Goal: Answer question/provide support: Share knowledge or assist other users

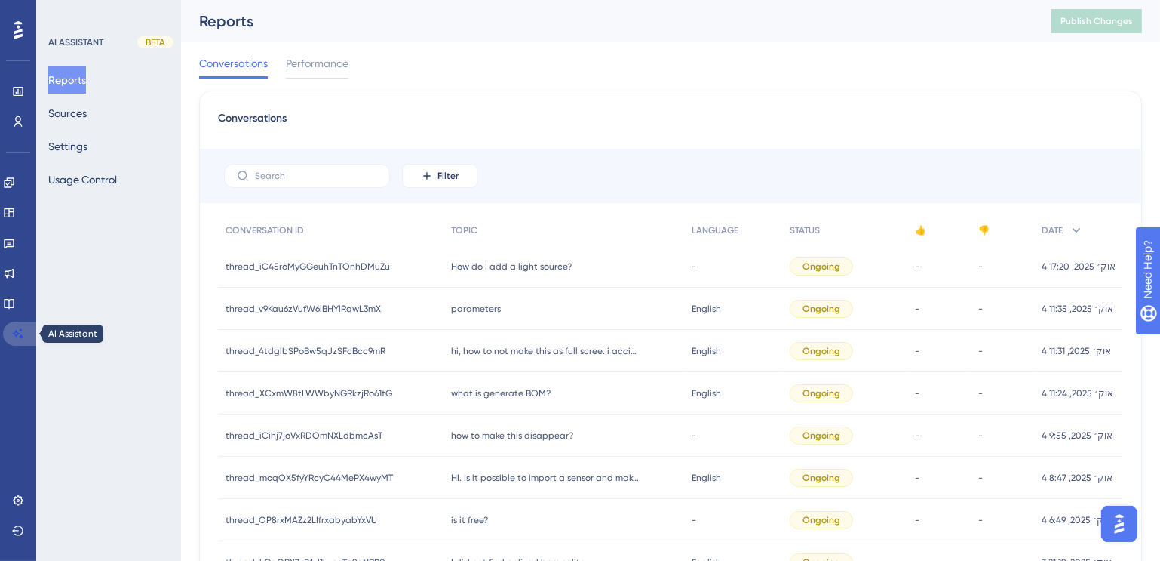
click at [21, 339] on icon at bounding box center [18, 333] width 12 height 12
click at [11, 311] on link at bounding box center [9, 303] width 12 height 24
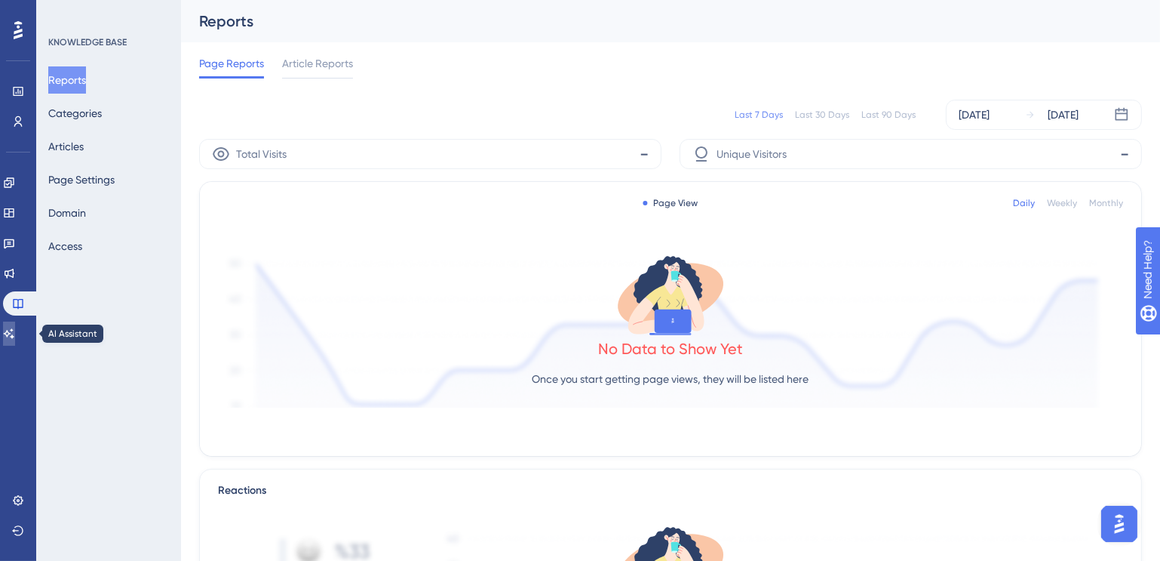
click at [11, 327] on icon at bounding box center [9, 333] width 12 height 12
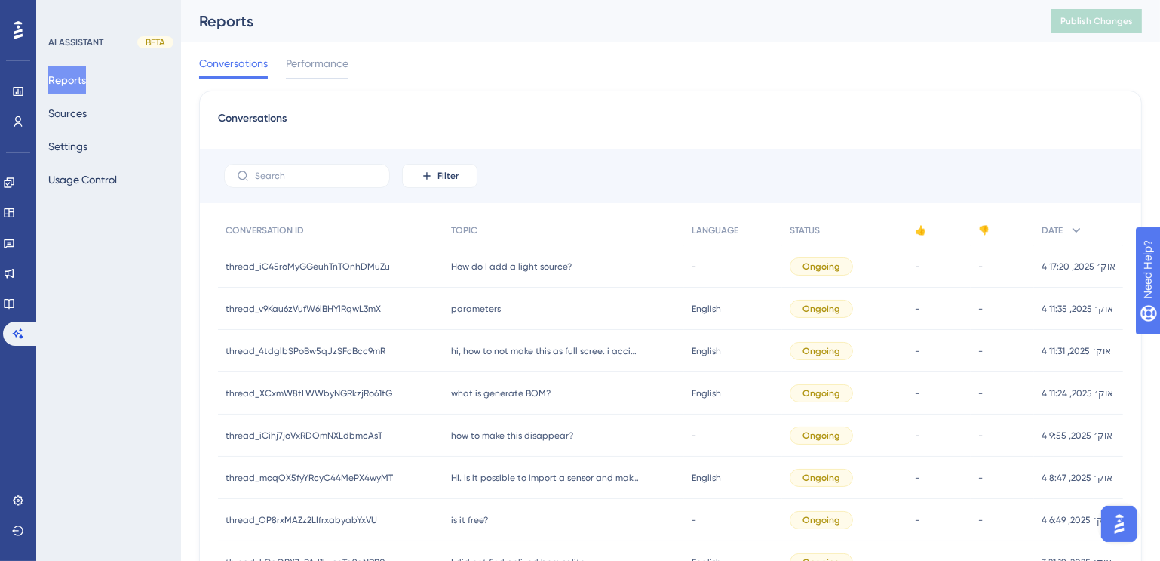
click at [488, 311] on span "parameters" at bounding box center [476, 309] width 50 height 12
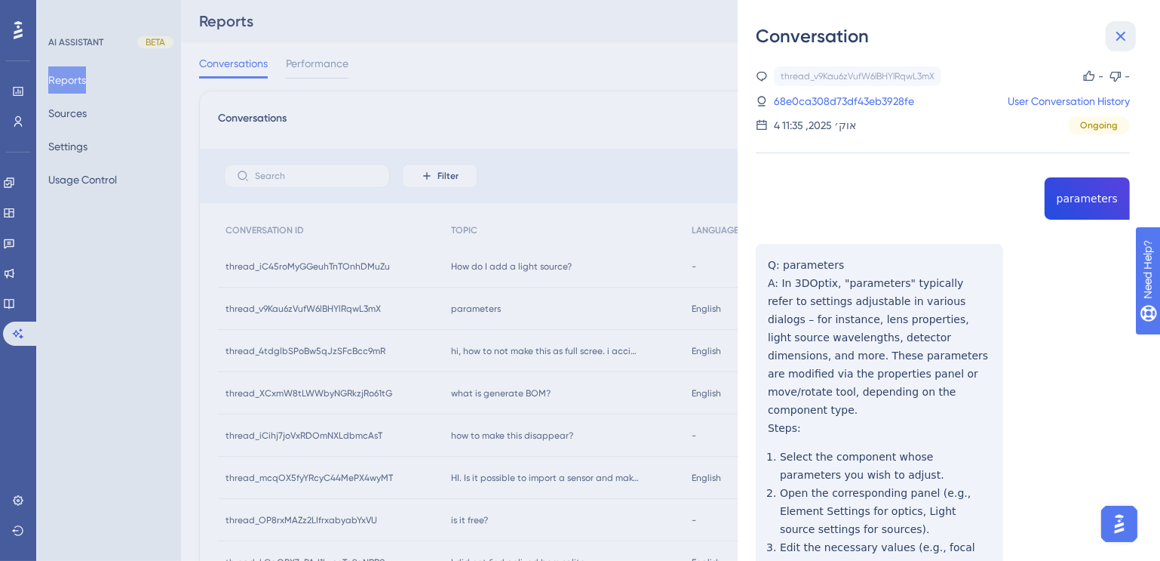
click at [1114, 32] on icon at bounding box center [1121, 36] width 18 height 18
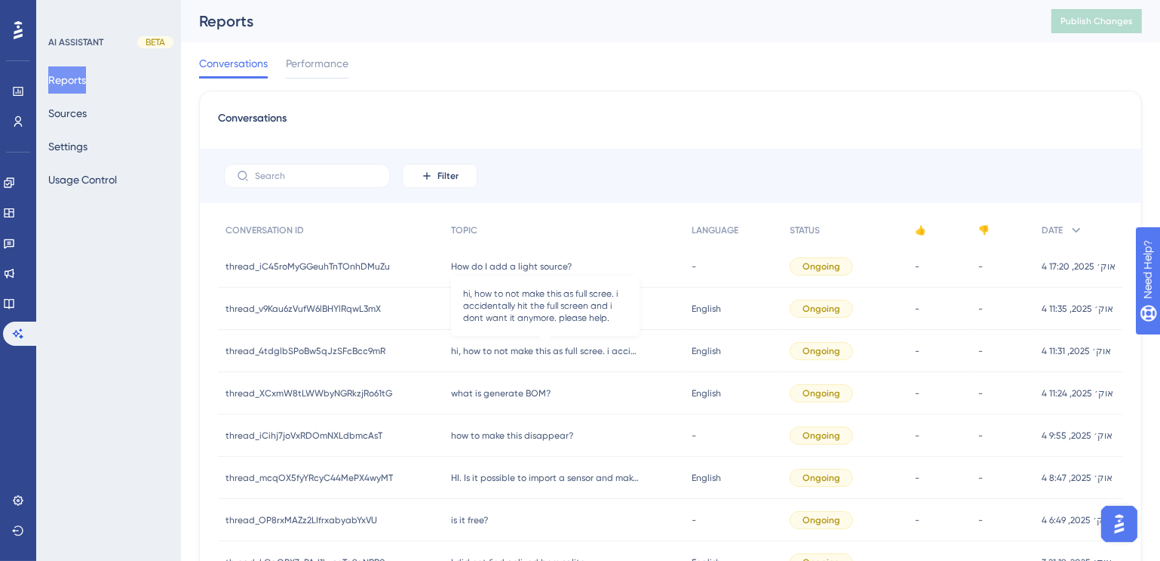
click at [630, 352] on span "hi, how to not make this as full scree. i accidentally hit the full screen and …" at bounding box center [545, 351] width 189 height 12
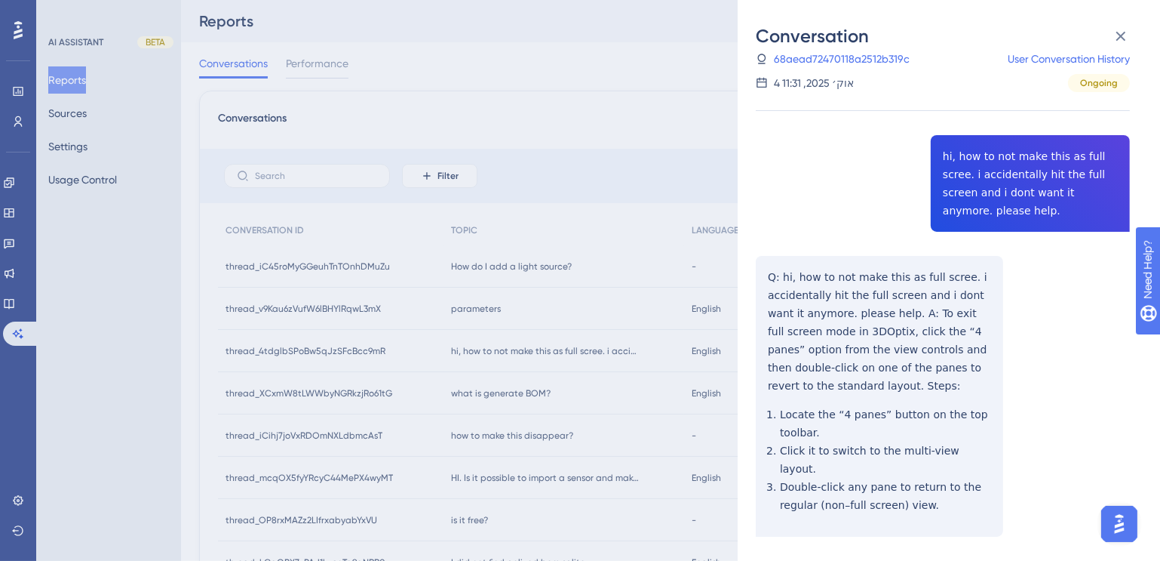
scroll to position [46, 0]
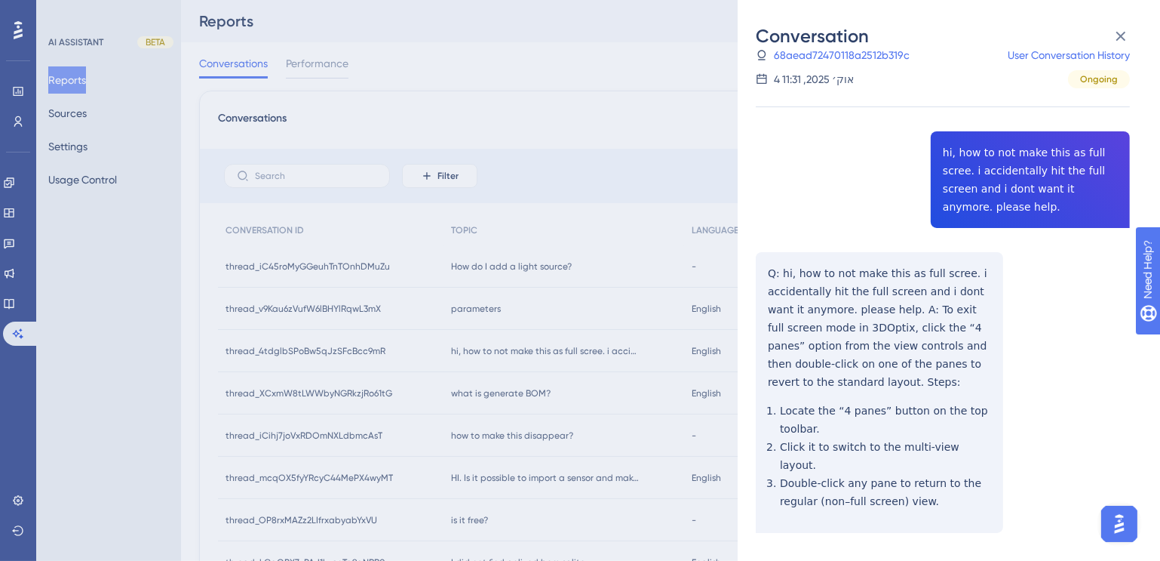
click at [524, 392] on div "Conversation thread_4tdglbSPoBw5qJzSFcBcc9mR Copy - - 68aead72470118a2512b319c …" at bounding box center [580, 280] width 1160 height 561
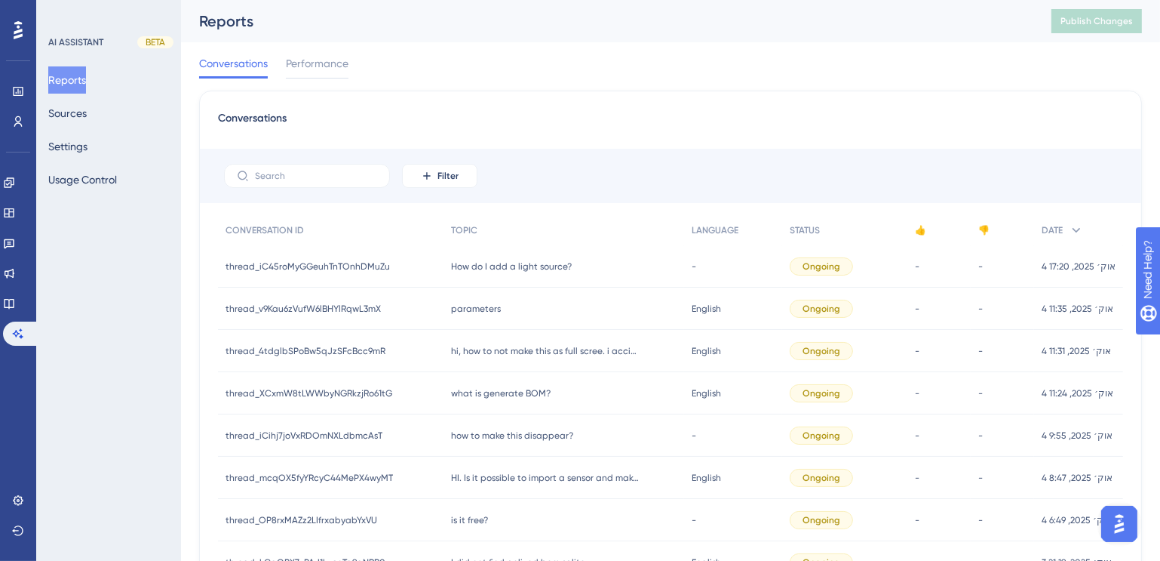
click at [524, 392] on span "what is generate BOM?" at bounding box center [501, 393] width 100 height 12
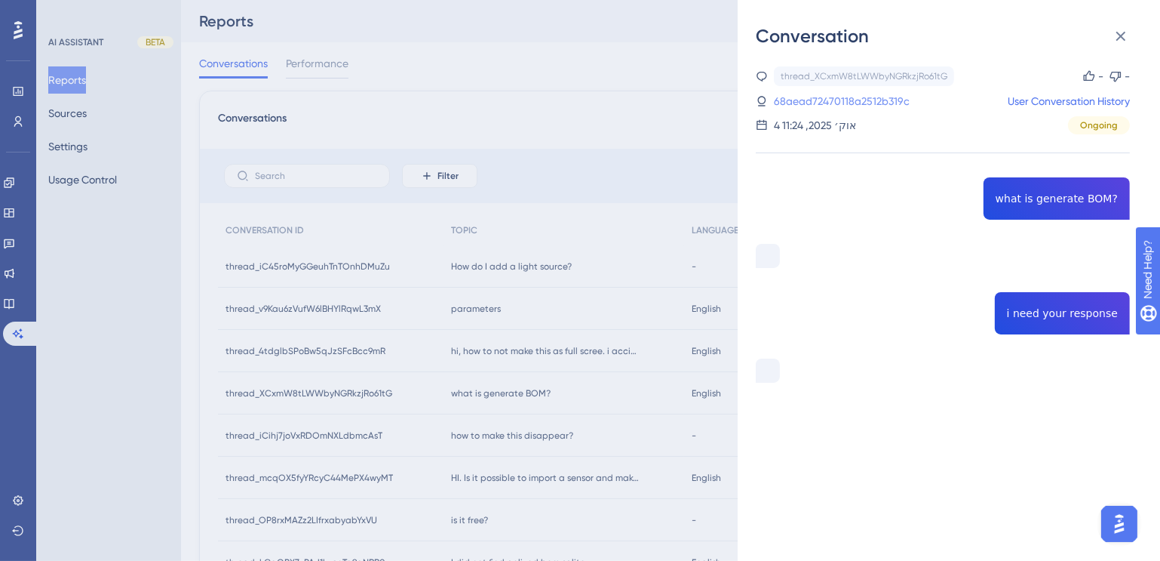
click at [835, 98] on link "68aead72470118a2512b319c" at bounding box center [842, 101] width 136 height 18
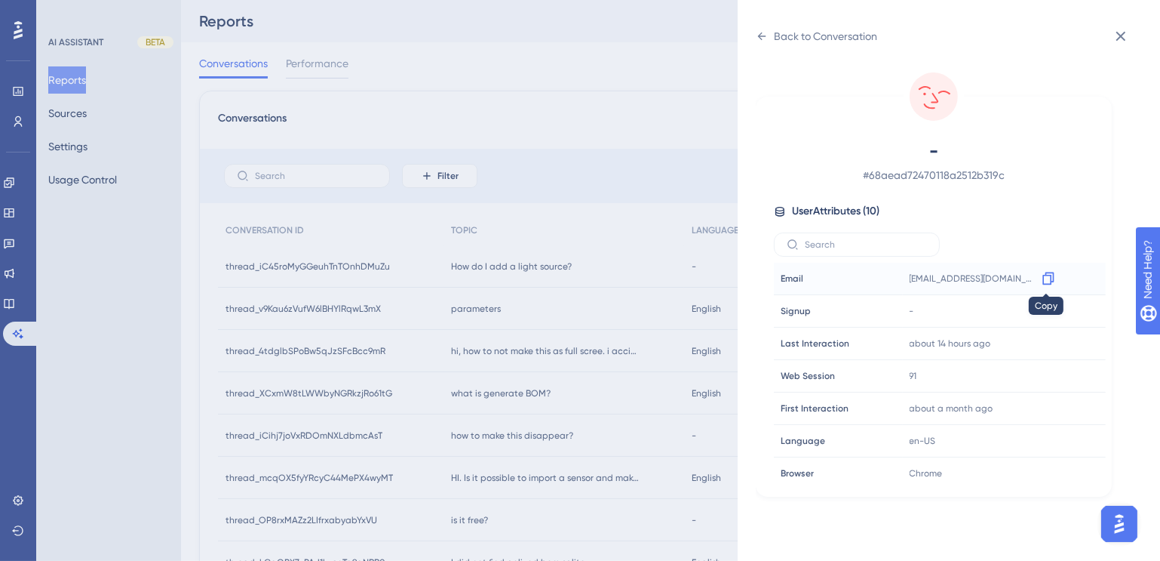
click at [1045, 280] on icon at bounding box center [1048, 278] width 15 height 15
click at [602, 100] on div "Back to Conversation - # 68aead72470118a2512b319c User Attributes ( 10 ) Email …" at bounding box center [580, 280] width 1160 height 561
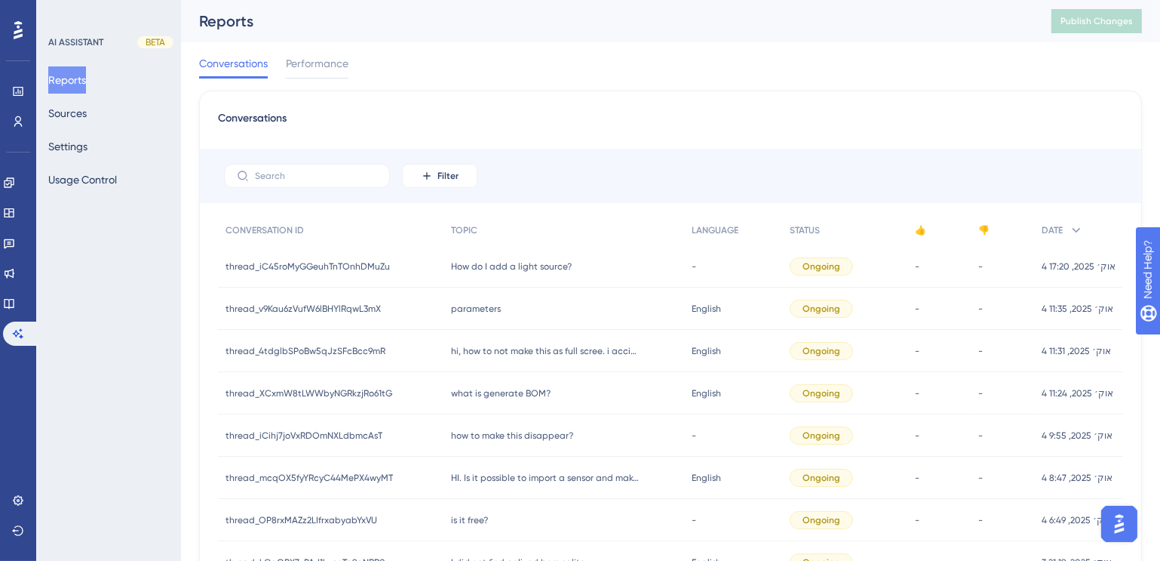
click at [537, 393] on span "what is generate BOM?" at bounding box center [501, 393] width 100 height 12
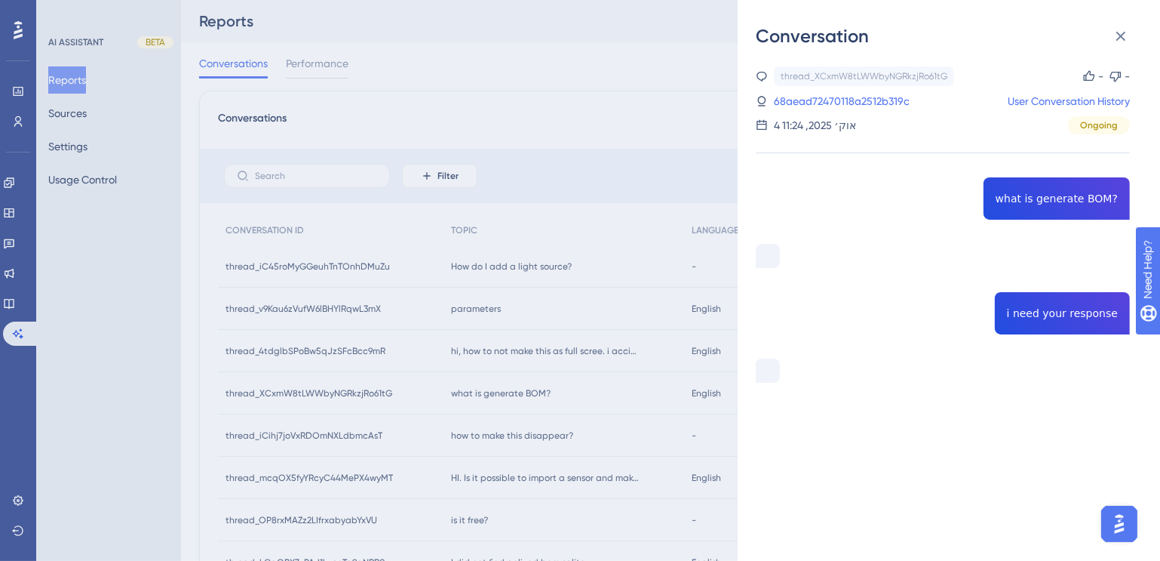
click at [518, 435] on div "Conversation thread_XCxmW8tLWWbyNGRkzjRo61tG Copy - - 68aead72470118a2512b319c …" at bounding box center [580, 280] width 1160 height 561
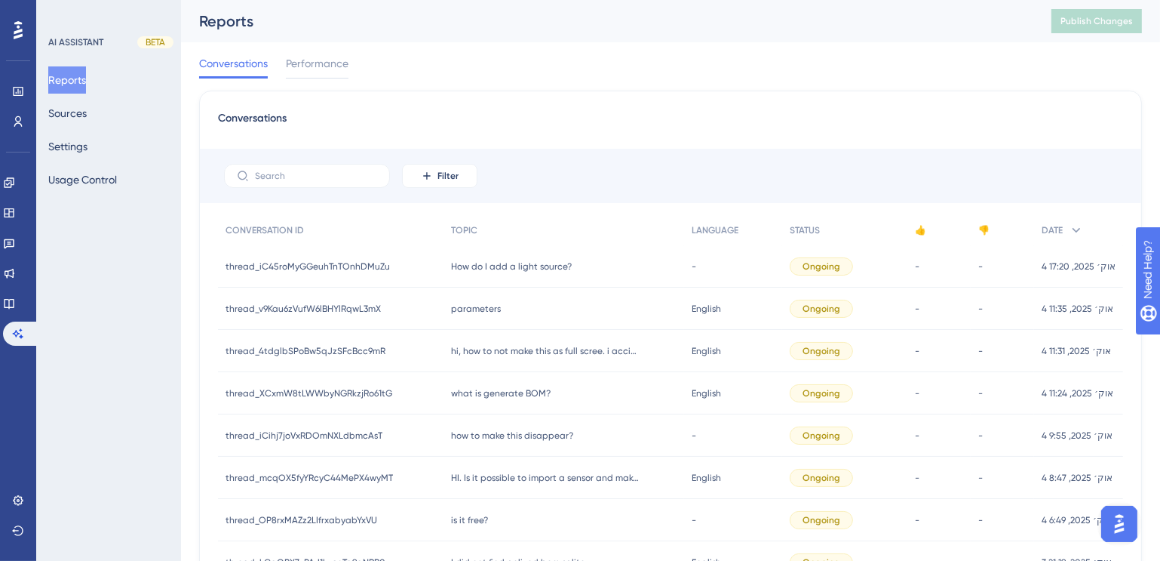
click at [518, 435] on span "how to make this disappear?" at bounding box center [512, 435] width 122 height 12
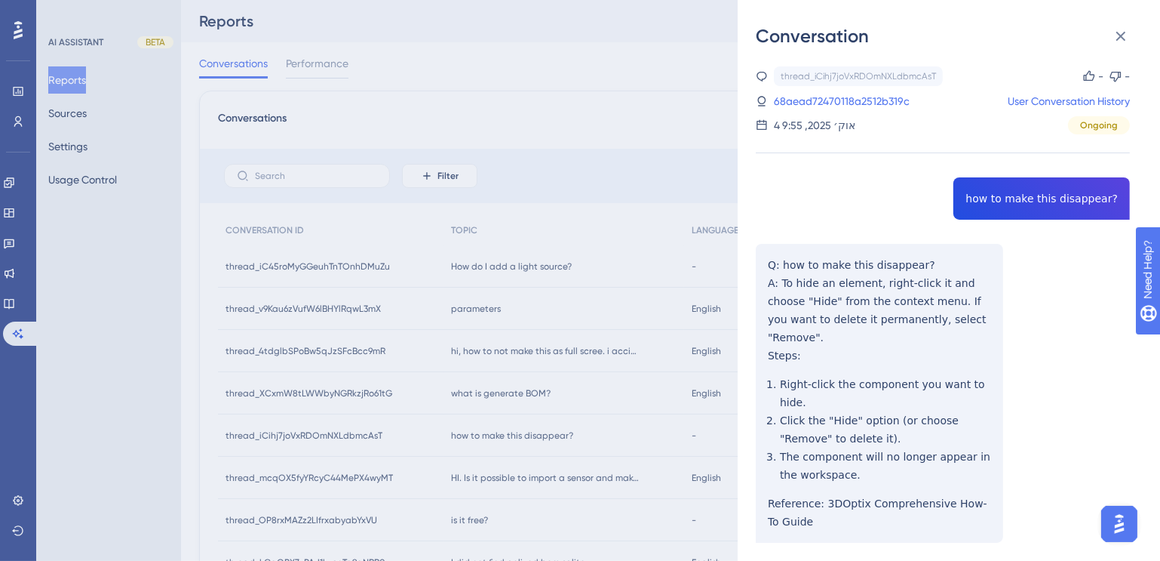
click at [561, 478] on div "Conversation thread_iCihj7joVxRDOmNXLdbmcAsT Copy - - 68aead72470118a2512b319c …" at bounding box center [580, 280] width 1160 height 561
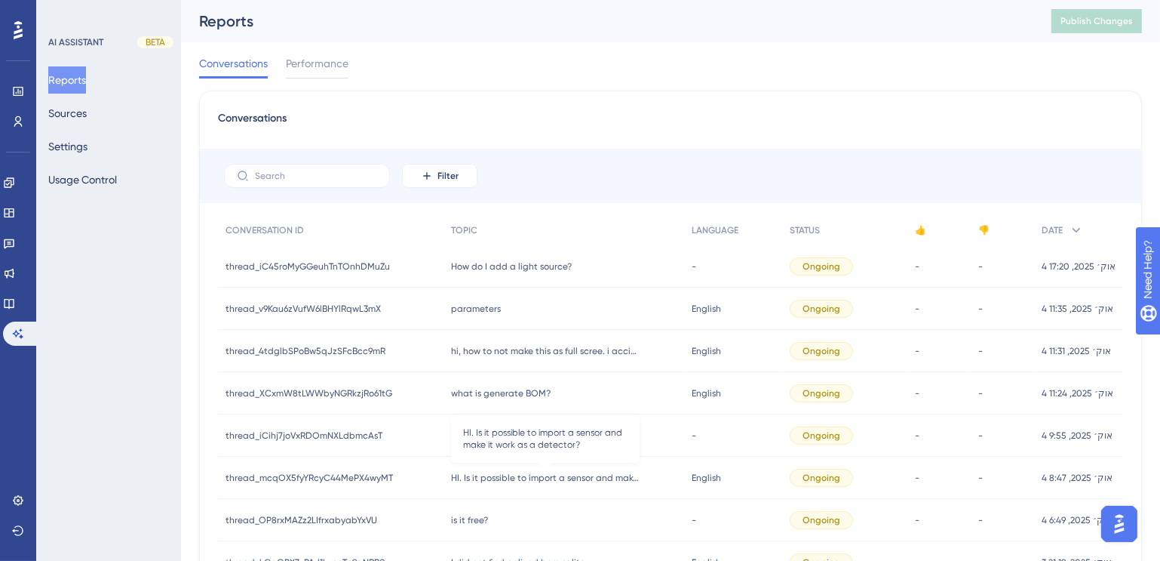
click at [561, 478] on span "HI. Is it possible to import a sensor and make it work as a detector?" at bounding box center [545, 478] width 189 height 12
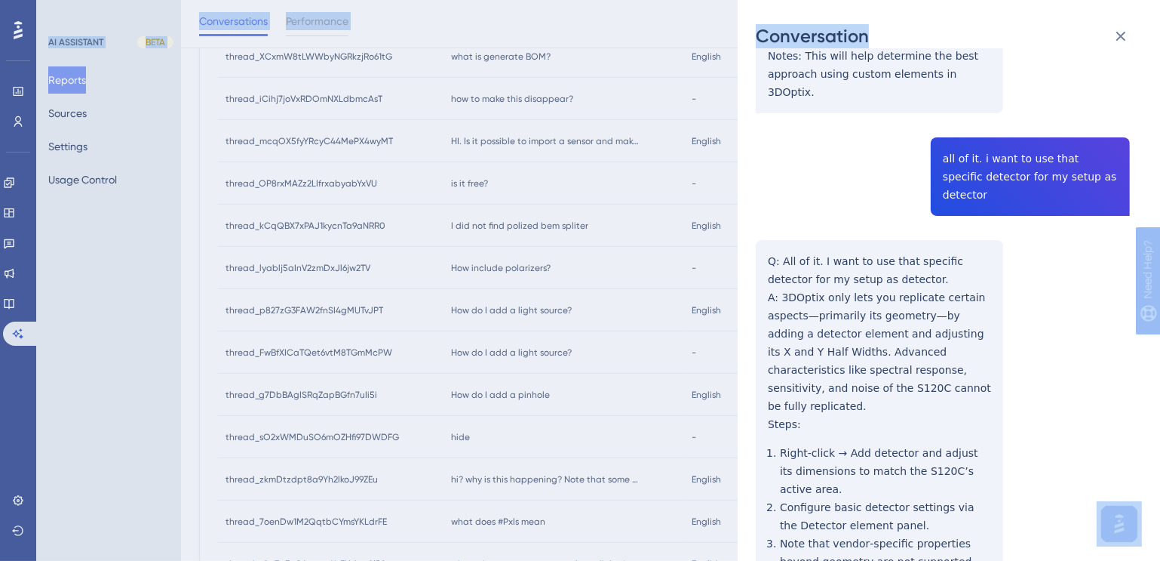
scroll to position [1323, 0]
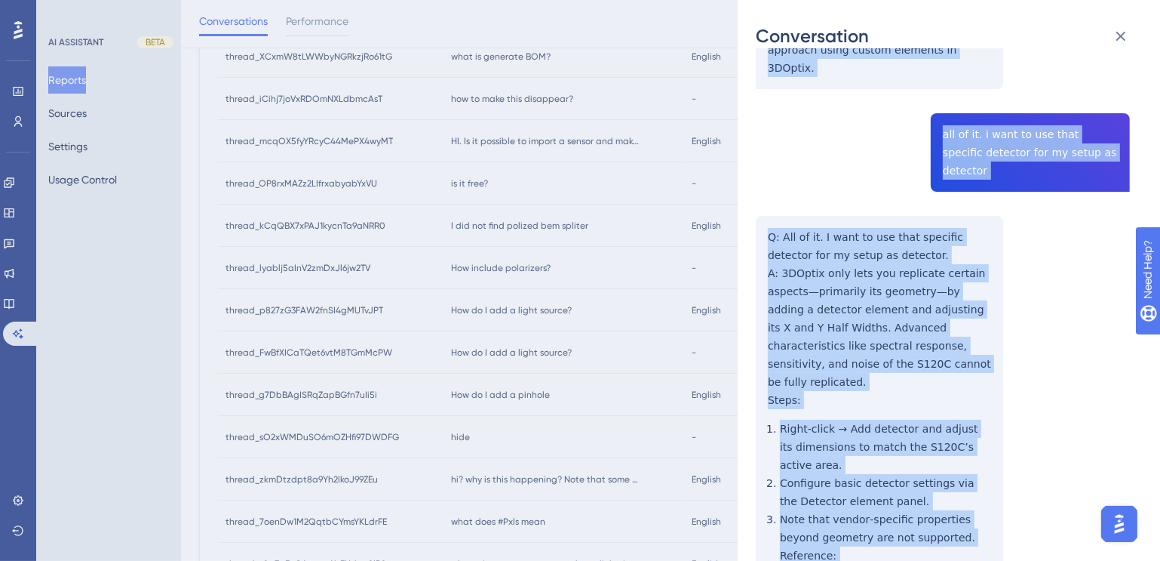
drag, startPoint x: 918, startPoint y: 164, endPoint x: 973, endPoint y: 521, distance: 361.2
copy div "LO. Ip do sitametc ad elitse d eiusmo tem inci ut labo et d magnaali? E: AD. Mi…"
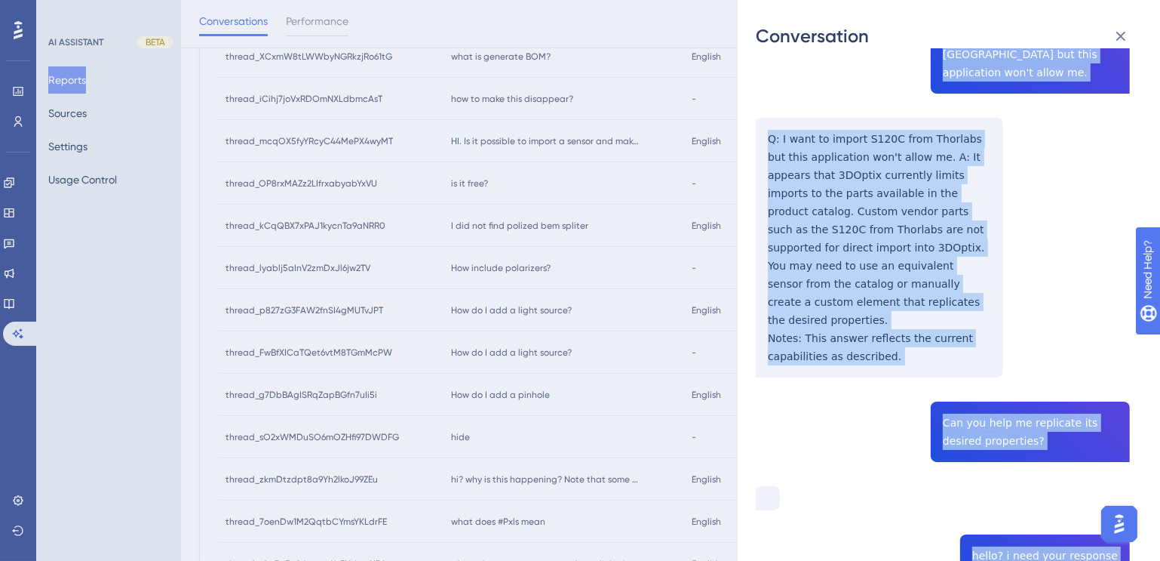
scroll to position [408, 0]
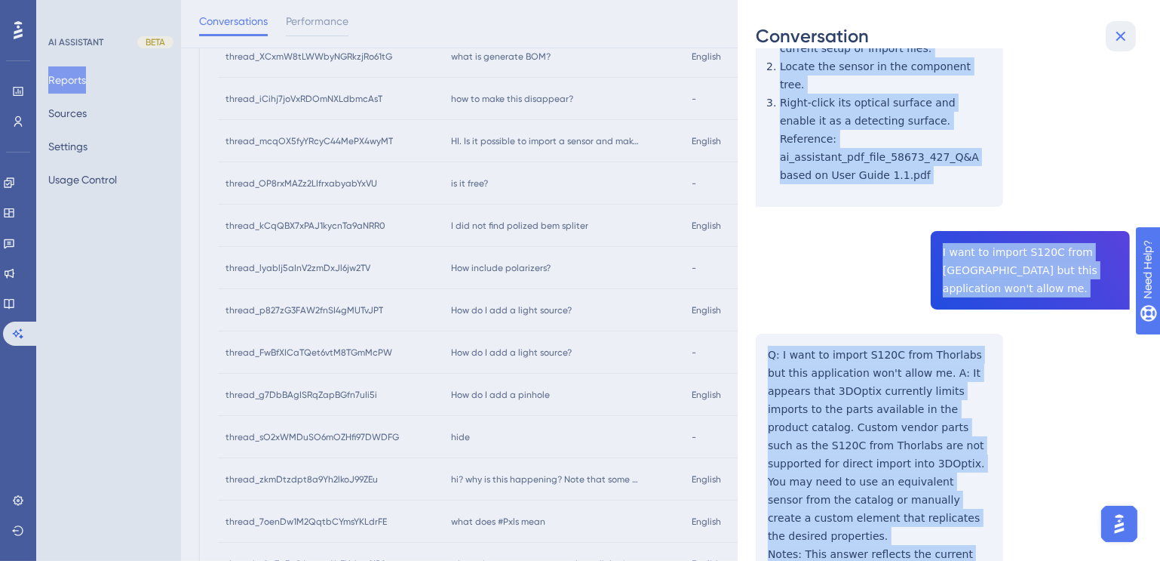
click at [1120, 35] on icon at bounding box center [1122, 37] width 10 height 10
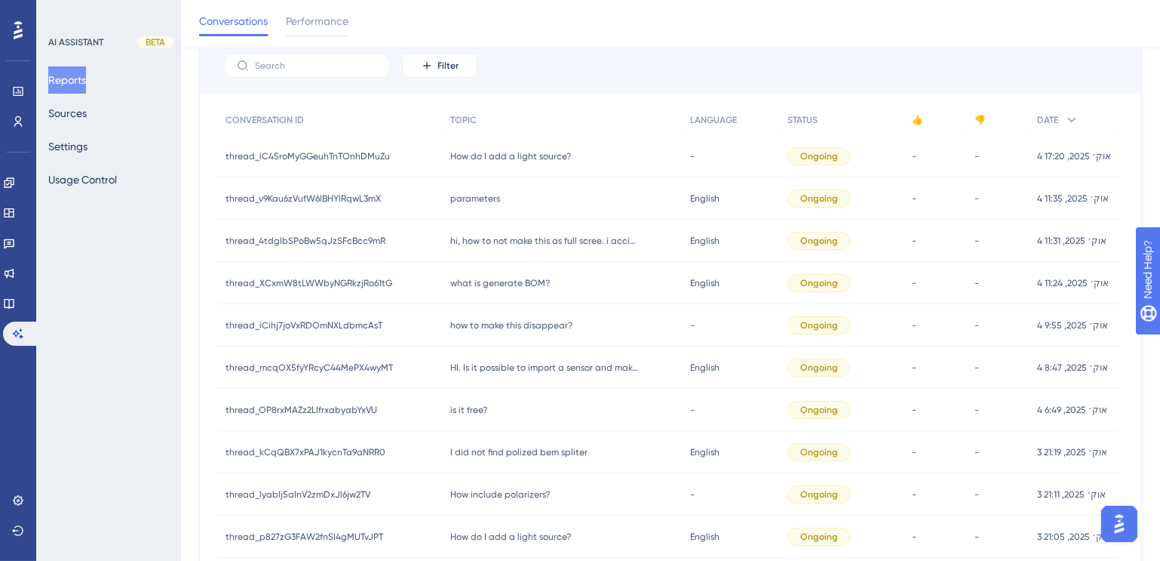
scroll to position [114, 0]
click at [550, 364] on span "HI. Is it possible to import a sensor and make it work as a detector?" at bounding box center [544, 370] width 189 height 12
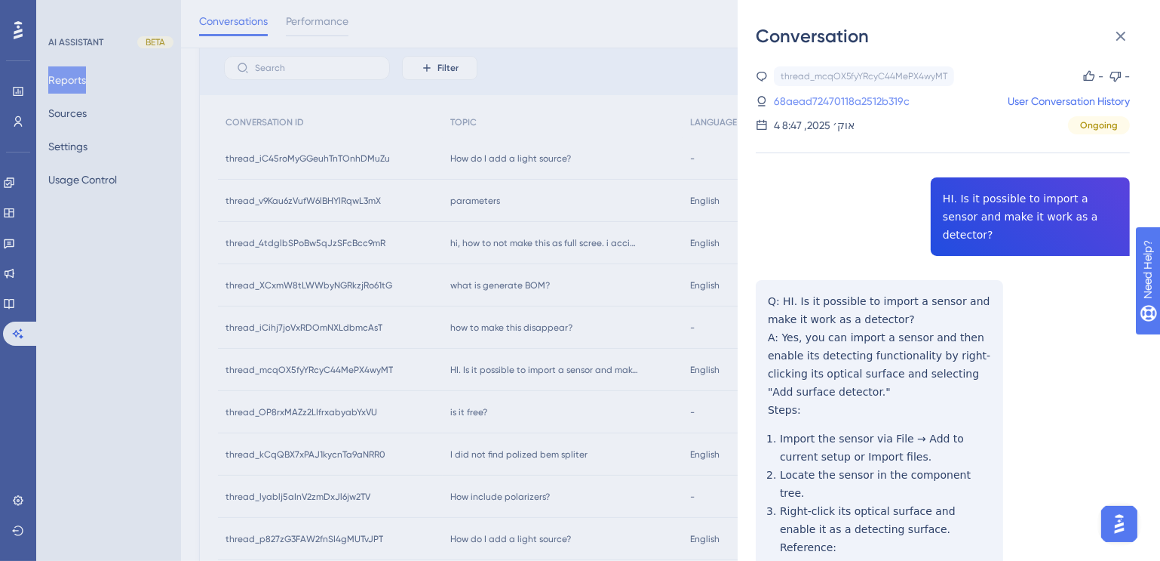
click at [850, 100] on link "68aead72470118a2512b319c" at bounding box center [842, 101] width 136 height 18
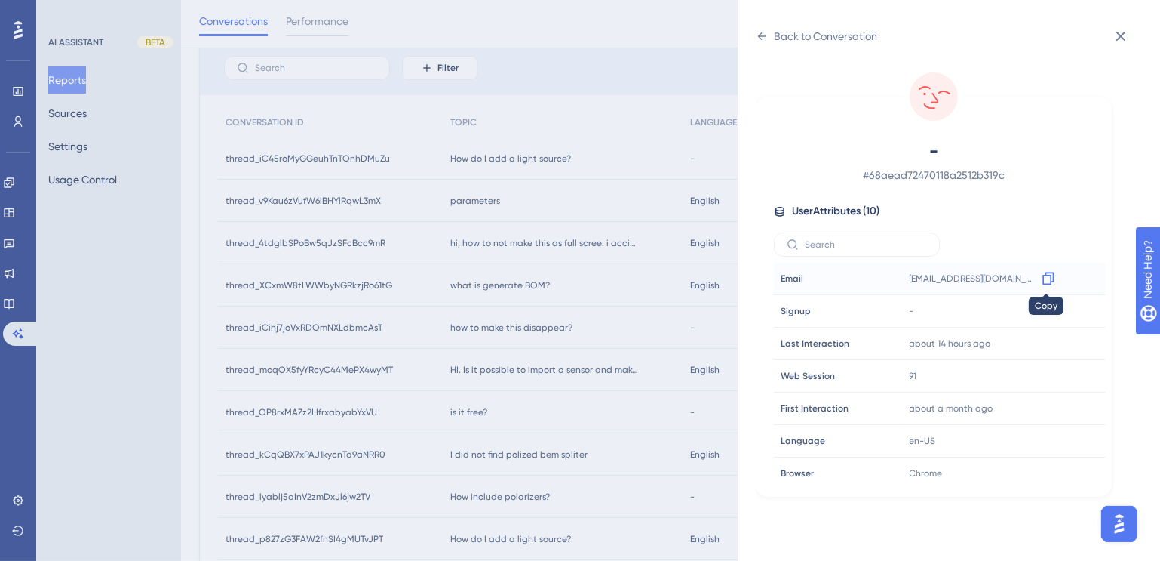
click at [1041, 278] on icon at bounding box center [1048, 278] width 15 height 15
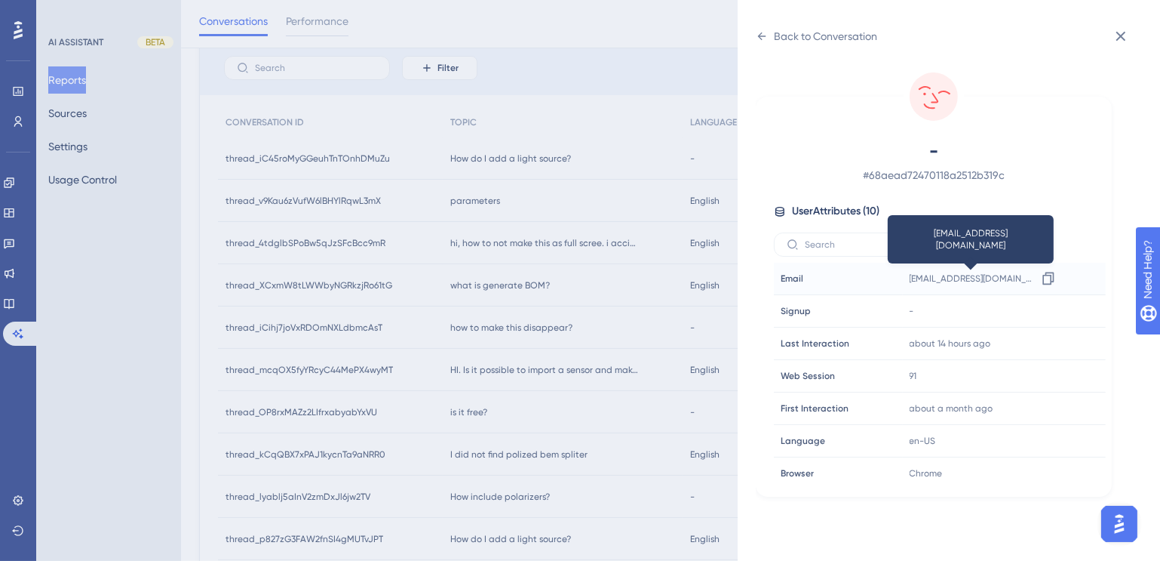
click at [948, 276] on span "[EMAIL_ADDRESS][DOMAIN_NAME]" at bounding box center [973, 278] width 127 height 12
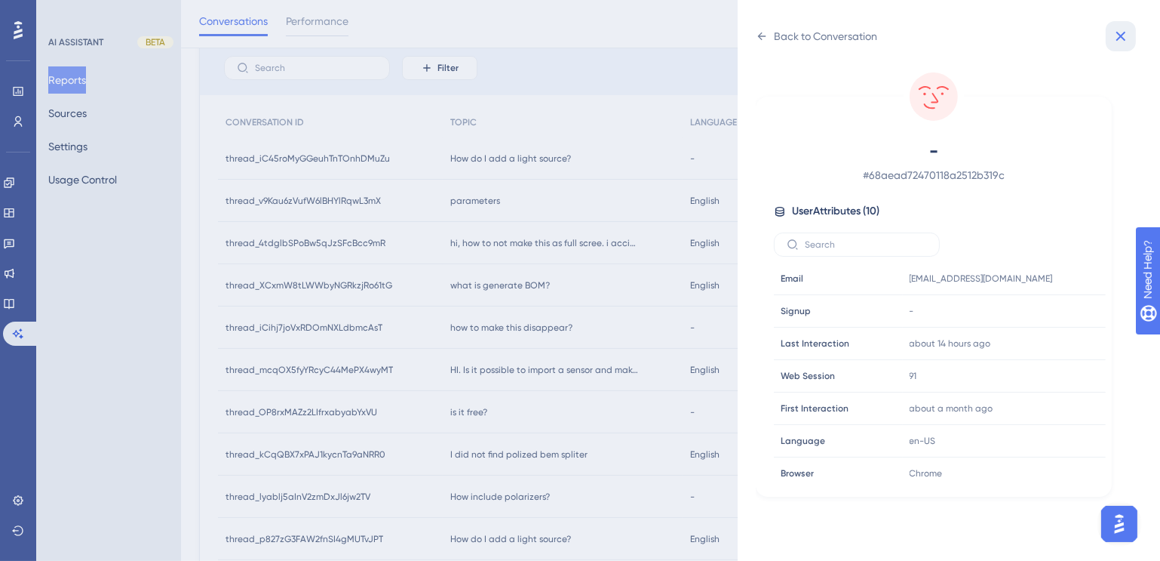
click at [1116, 41] on icon at bounding box center [1121, 36] width 18 height 18
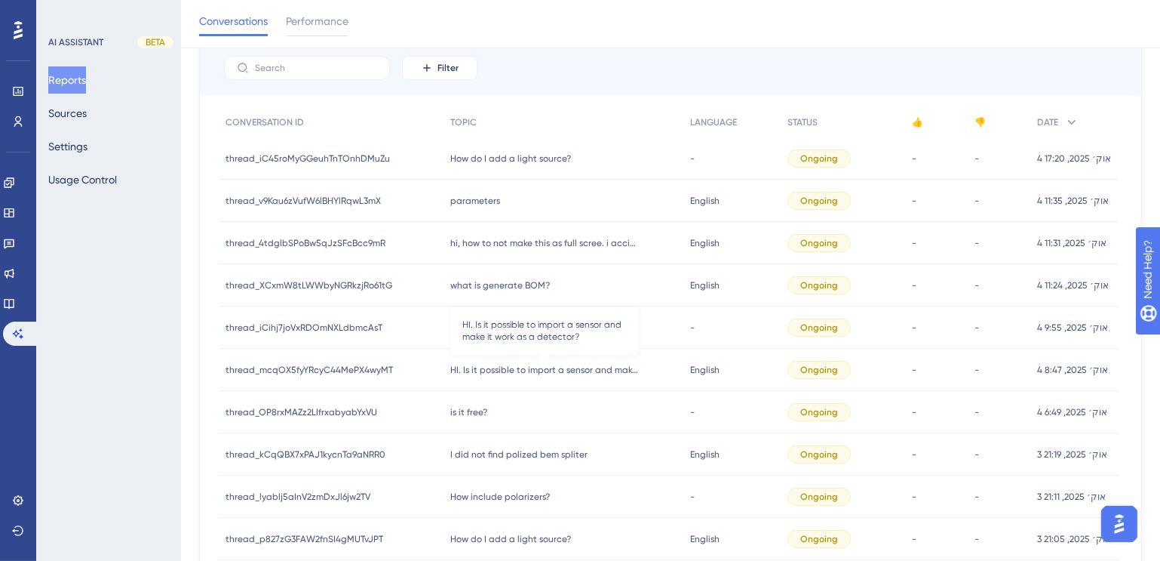
click at [514, 364] on span "HI. Is it possible to import a sensor and make it work as a detector?" at bounding box center [544, 370] width 189 height 12
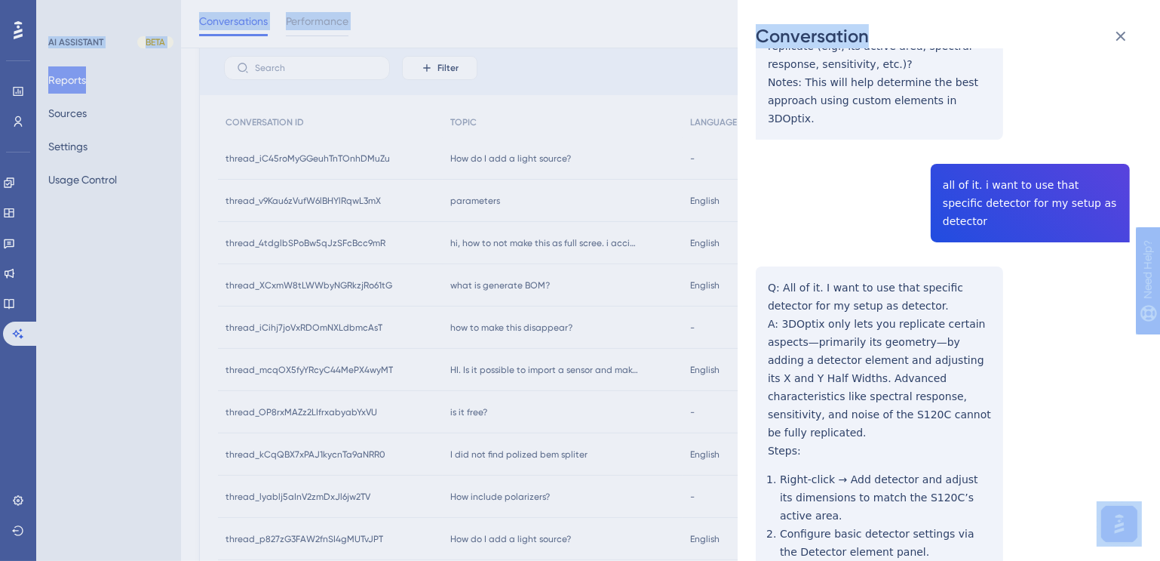
scroll to position [1323, 0]
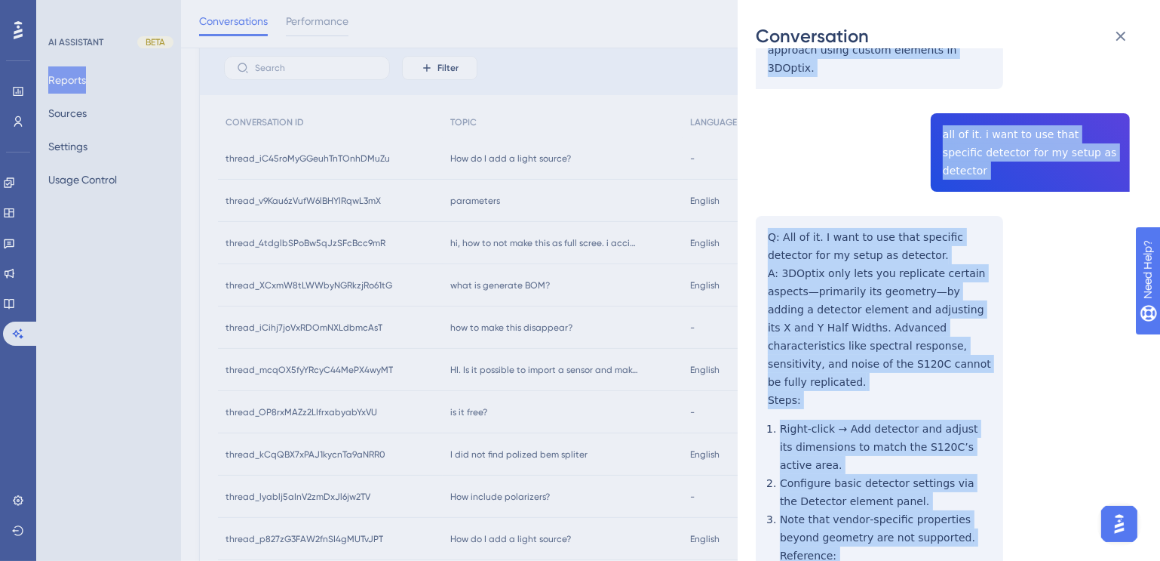
drag, startPoint x: 917, startPoint y: 164, endPoint x: 908, endPoint y: 536, distance: 371.3
copy div "LO. Ip do sitametc ad elitse d eiusmo tem inci ut labo et d magnaali? E: AD. Mi…"
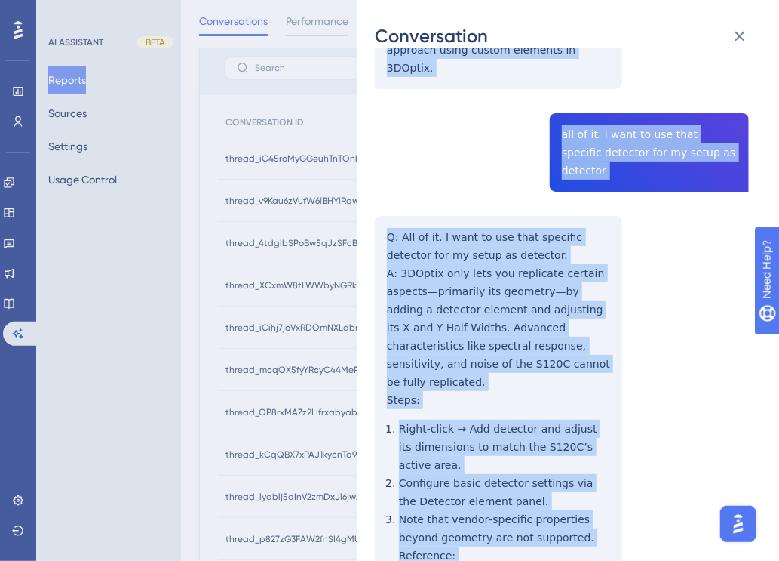
copy div "LO. Ip do sitametc ad elitse d eiusmo tem inci ut labo et d magnaali? E: AD. Mi…"
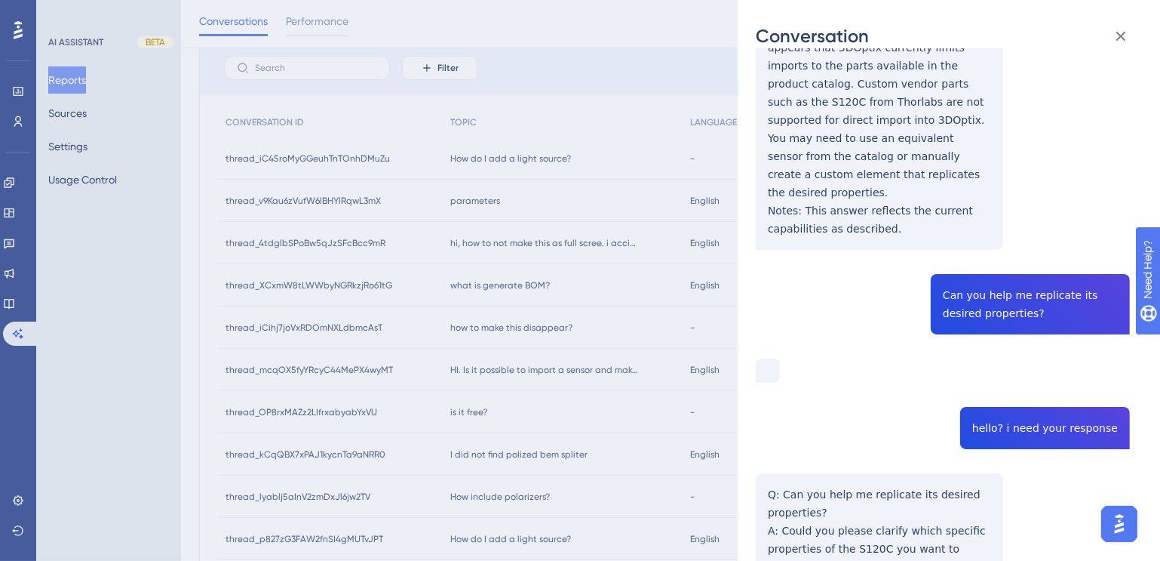
drag, startPoint x: 1001, startPoint y: 149, endPoint x: 1021, endPoint y: 164, distance: 24.8
click at [1002, 149] on div "thread_mcqOX5fyYRcyC44MePX4wyMT Copy - - 68aead72470118a2512b319c User Conversa…" at bounding box center [943, 293] width 374 height 1957
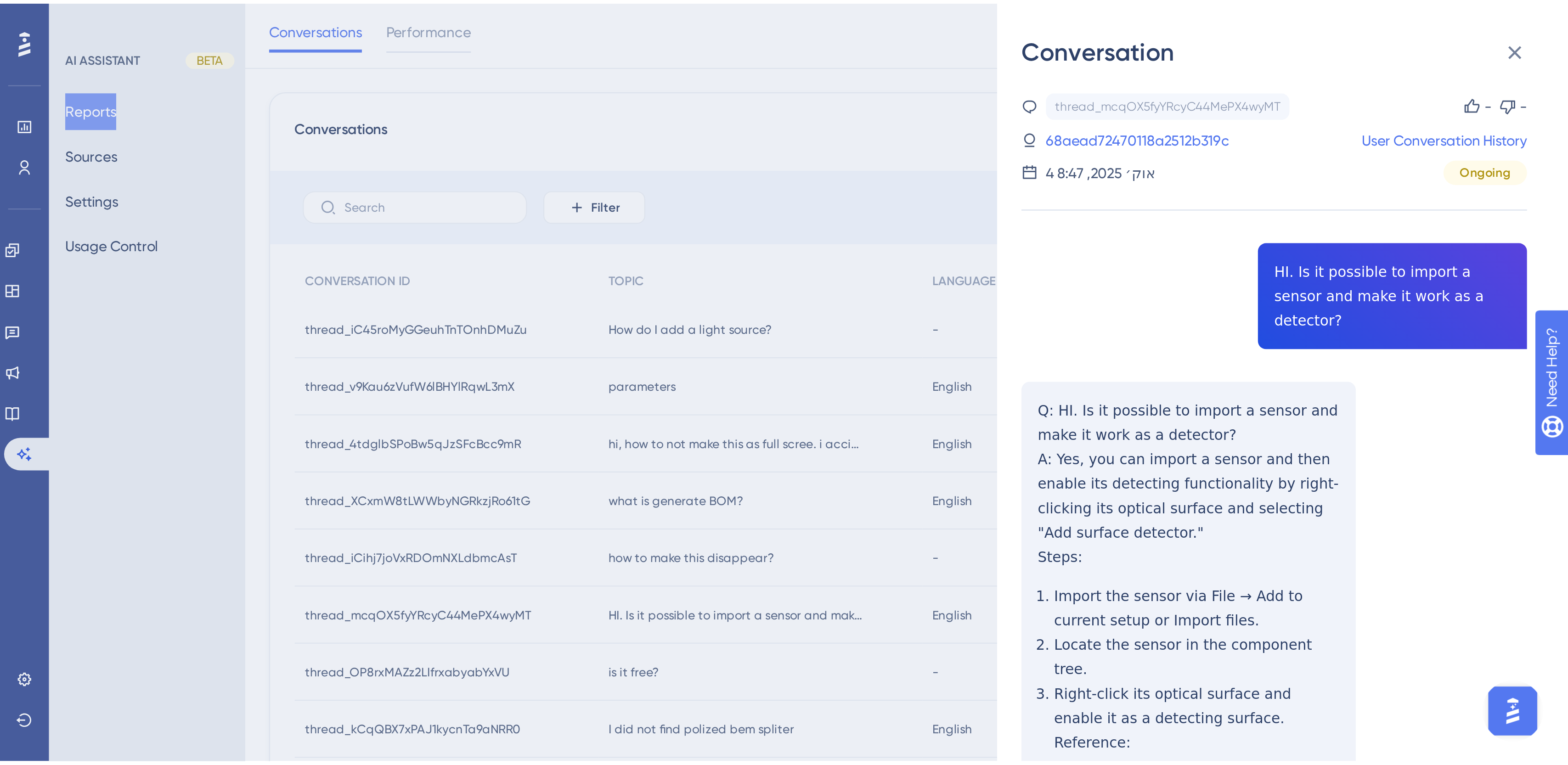
scroll to position [0, 0]
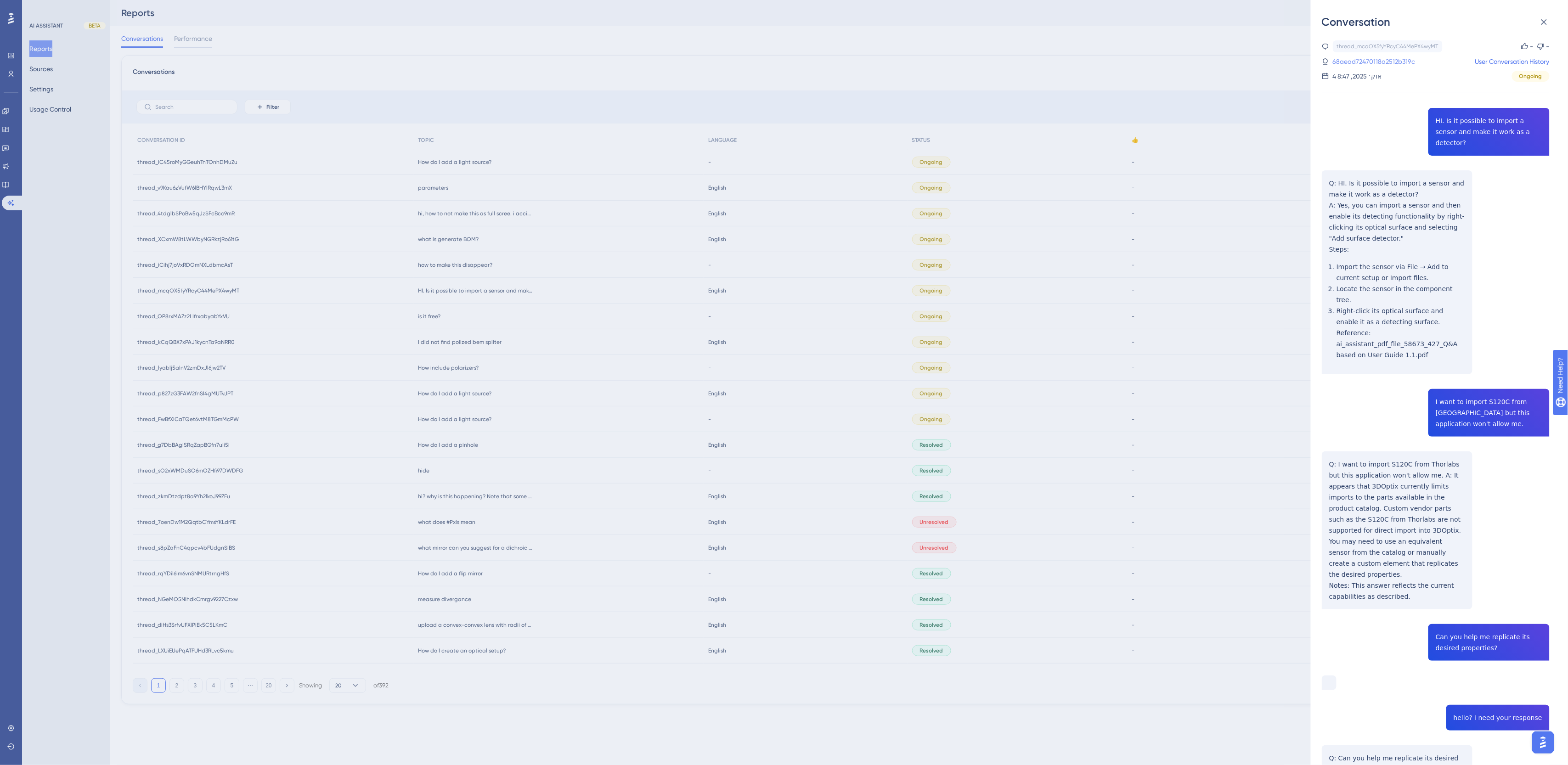
click at [712, 58] on link "68aead72470118a2512b319c" at bounding box center [1374, 61] width 83 height 11
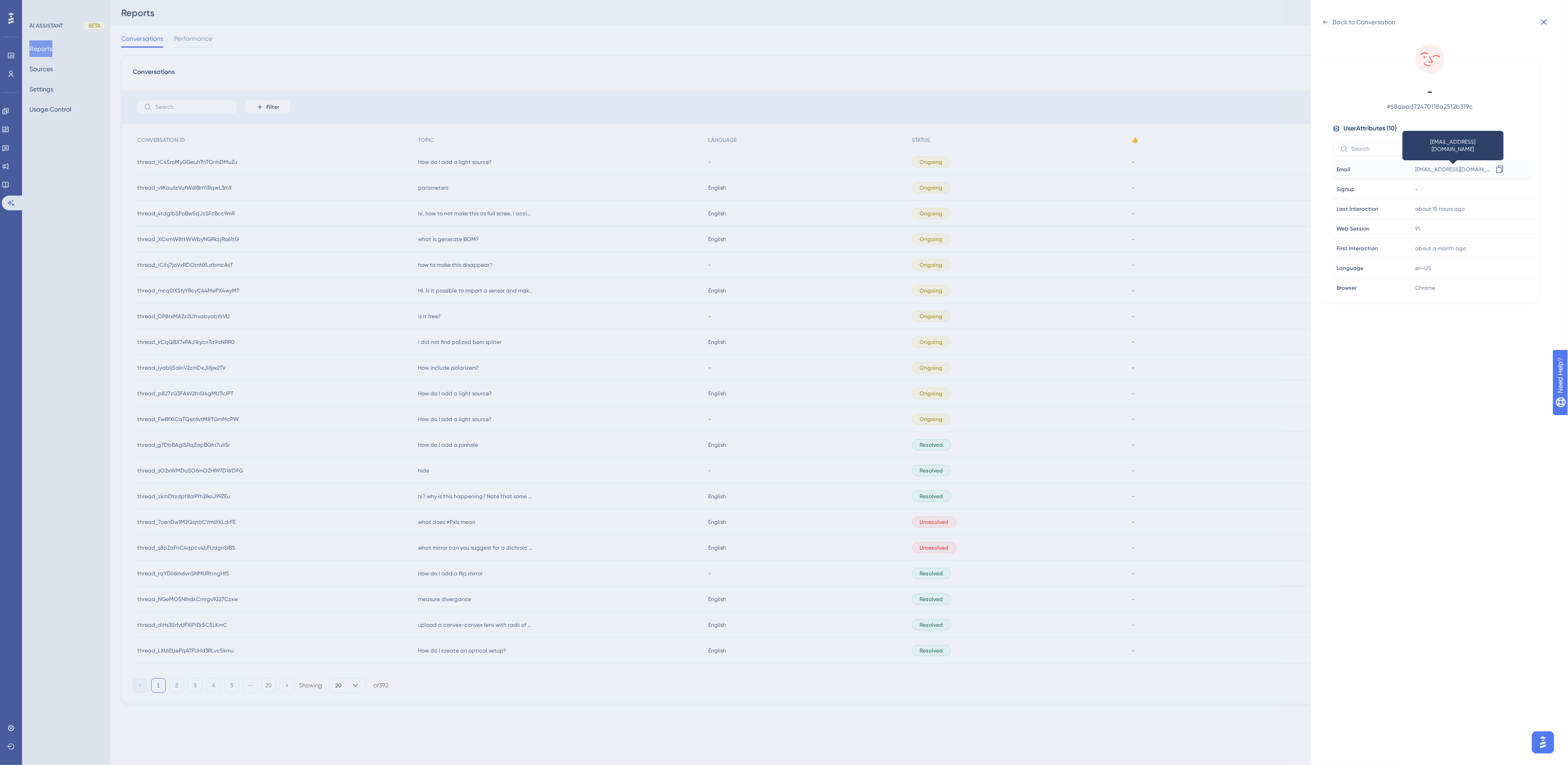
click at [712, 168] on span "[EMAIL_ADDRESS][DOMAIN_NAME]" at bounding box center [1454, 169] width 77 height 7
click at [712, 168] on div at bounding box center [1500, 169] width 15 height 15
click at [712, 170] on icon at bounding box center [1500, 169] width 9 height 9
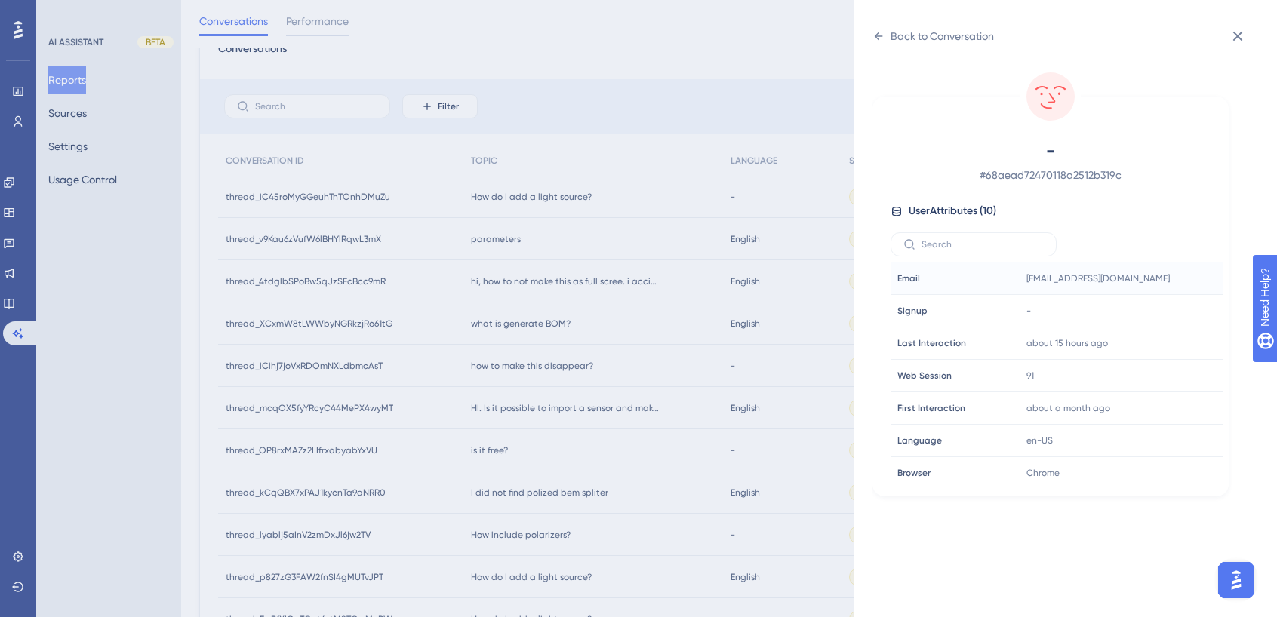
scroll to position [125, 0]
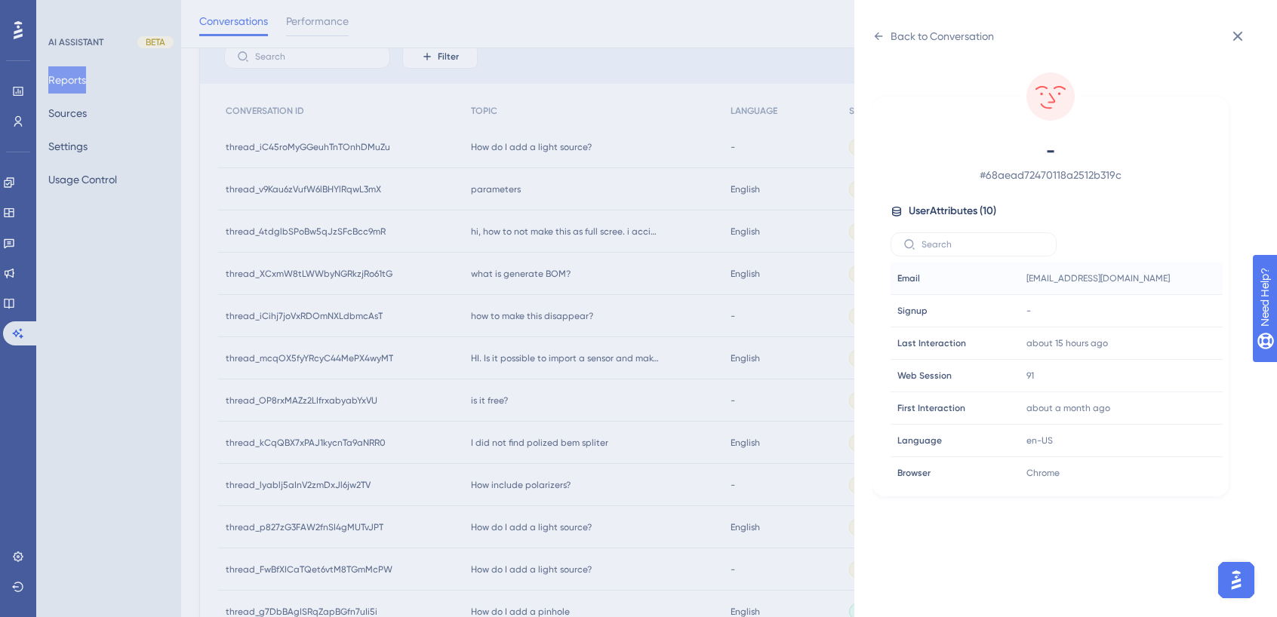
click at [493, 396] on div "Back to Conversation - # 68aead72470118a2512b319c User Attributes ( 10 ) Email …" at bounding box center [638, 308] width 1277 height 617
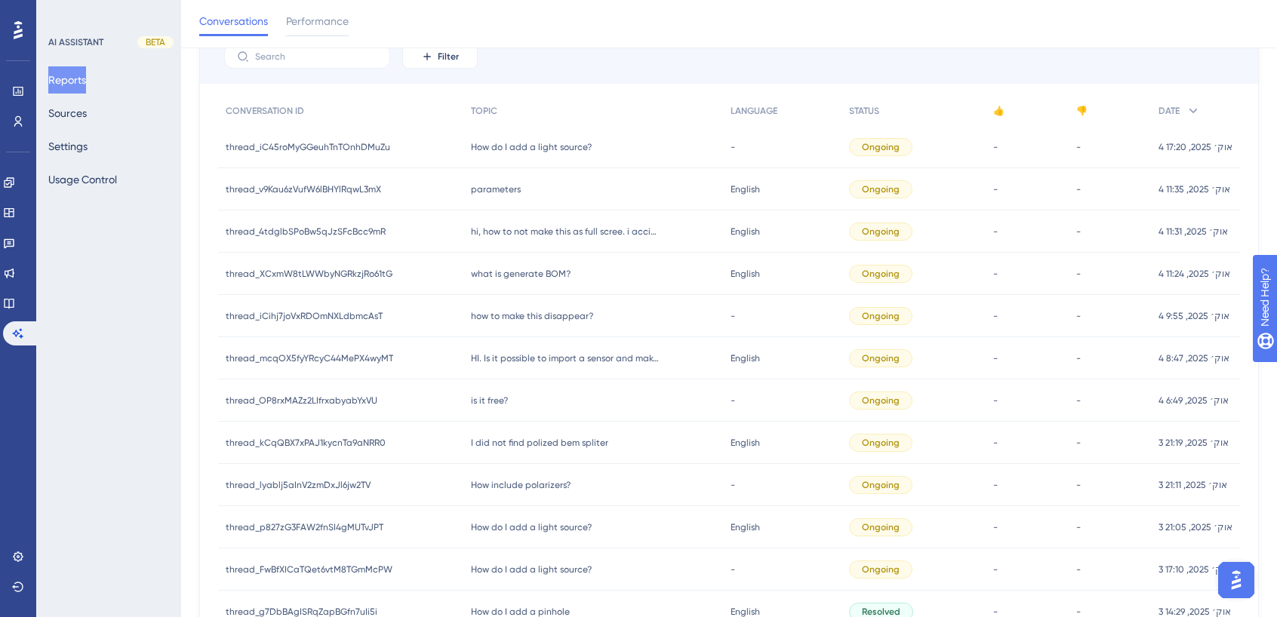
click at [493, 401] on span "is it free?" at bounding box center [489, 401] width 37 height 12
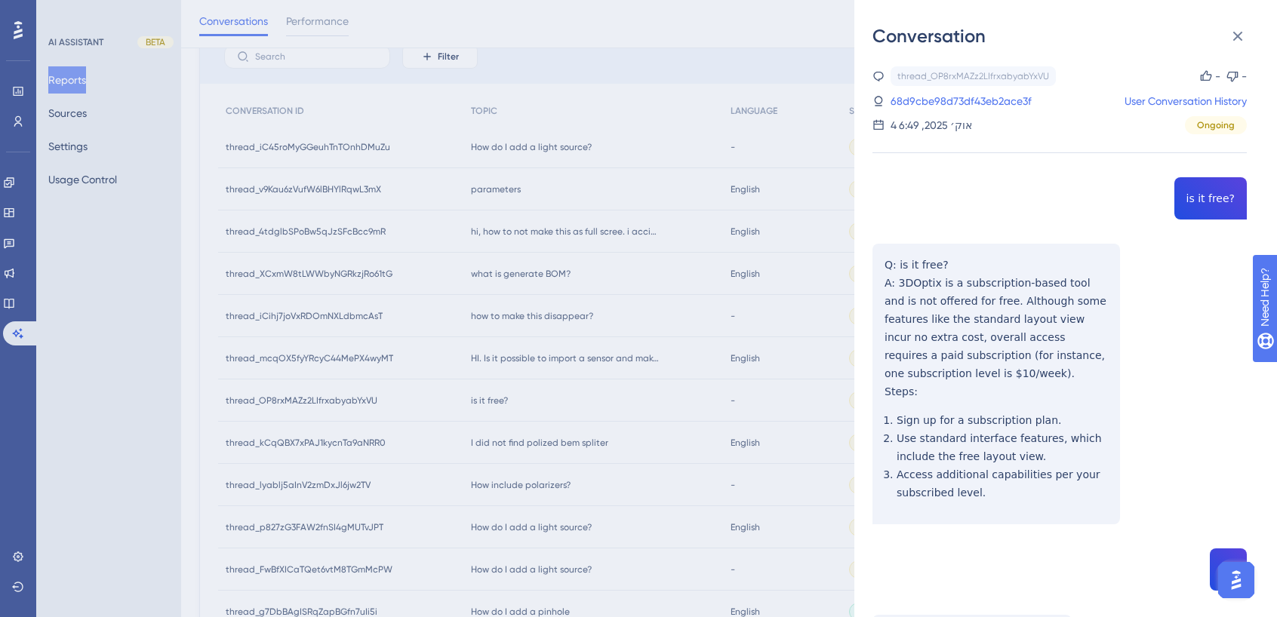
click at [584, 360] on div "Conversation thread_OP8rxMAZz2LIfrxabyabYxVU Copy - - 68d9cbe98d73df43eb2ace3f …" at bounding box center [638, 308] width 1277 height 617
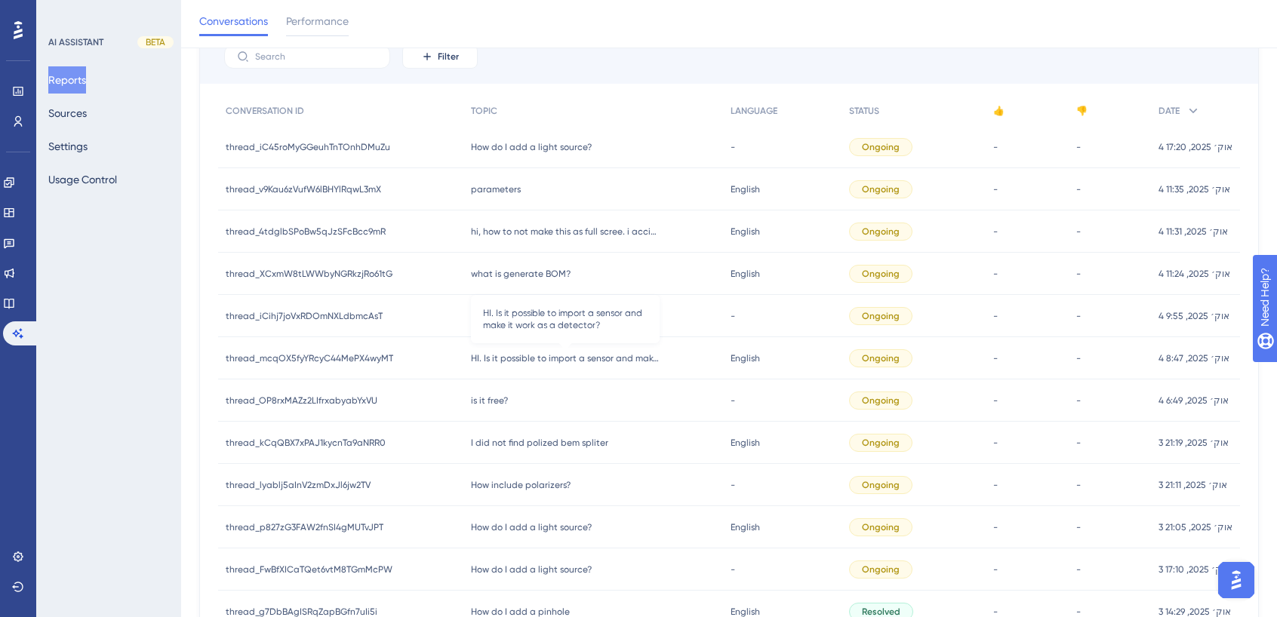
click at [584, 360] on span "HI. Is it possible to import a sensor and make it work as a detector?" at bounding box center [565, 358] width 189 height 12
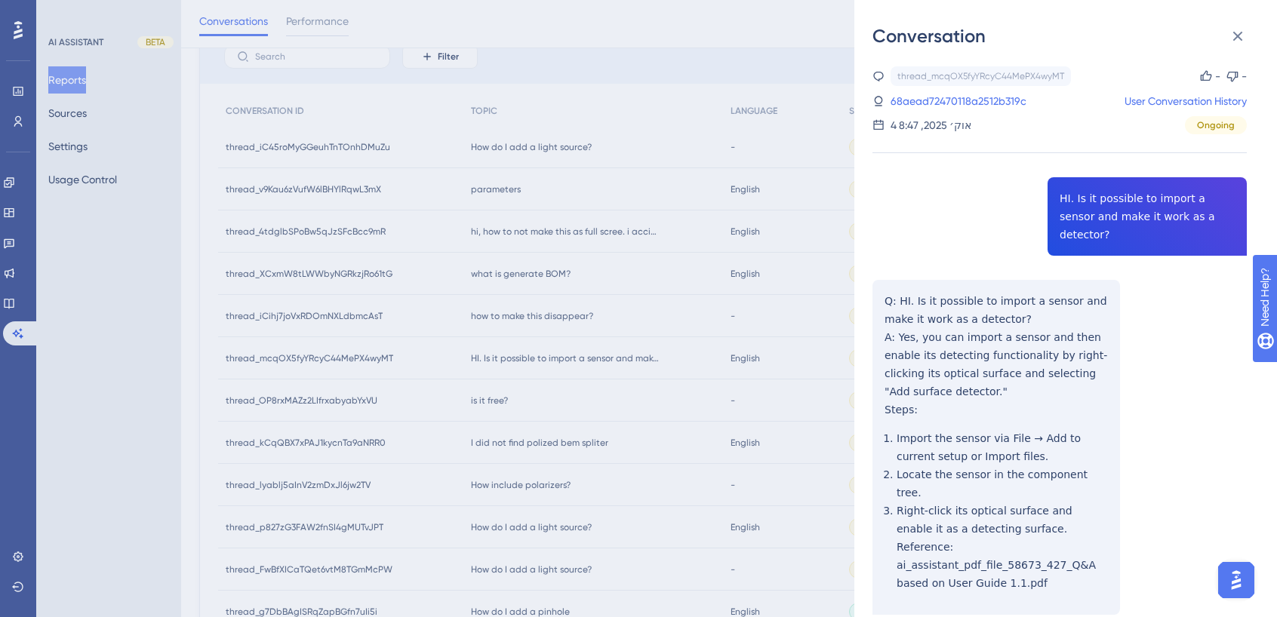
scroll to position [251, 0]
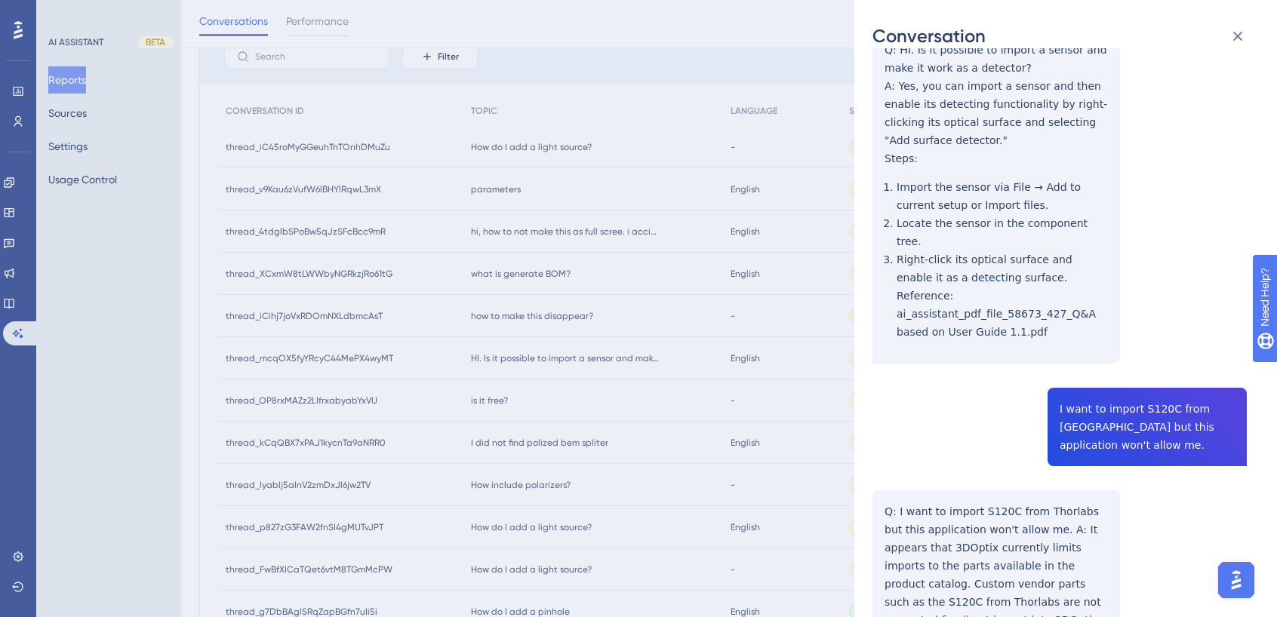
drag, startPoint x: 1129, startPoint y: 370, endPoint x: 1160, endPoint y: 377, distance: 32.4
copy span "S120C"
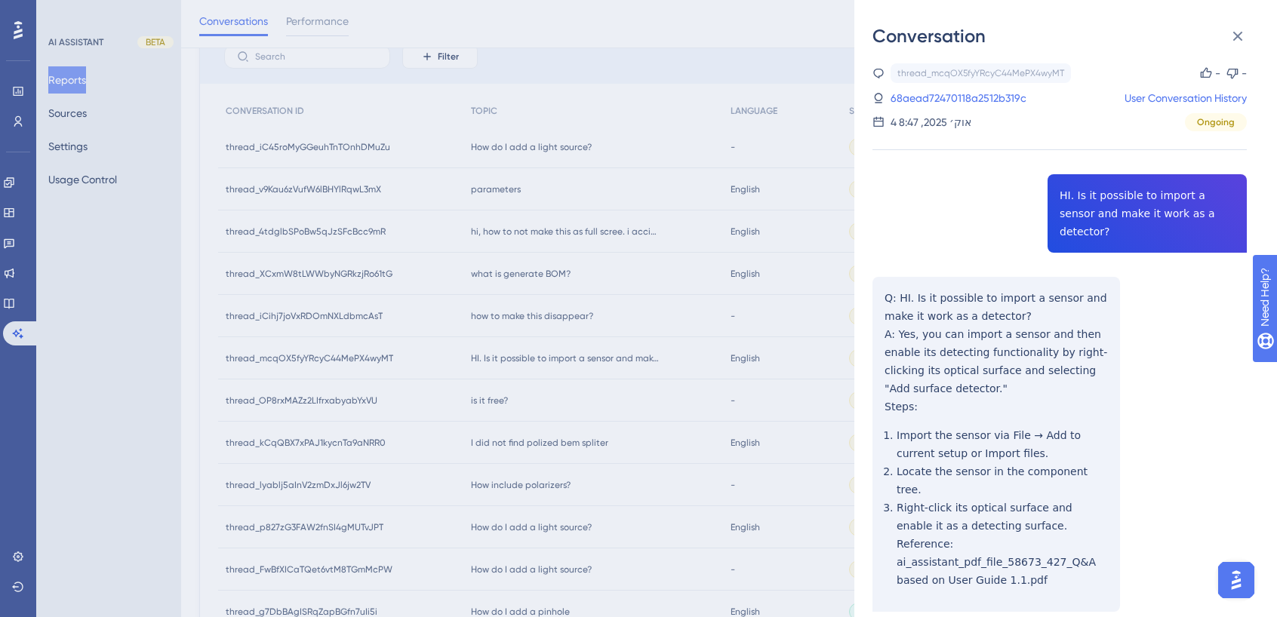
scroll to position [0, 0]
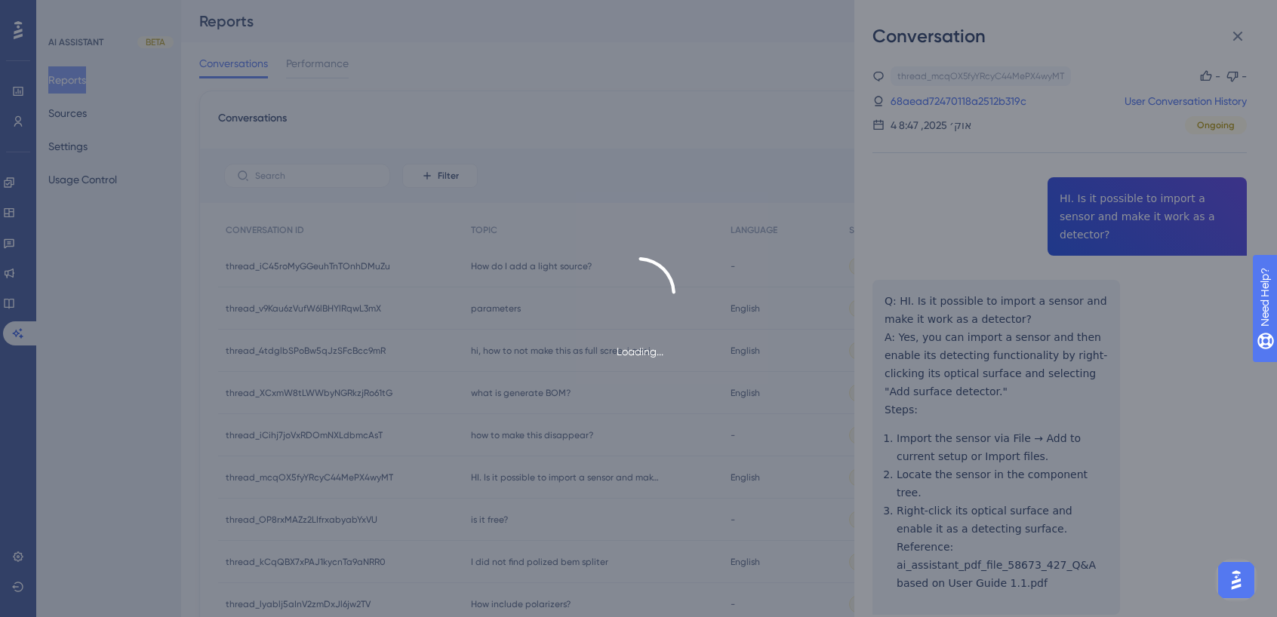
scroll to position [125, 0]
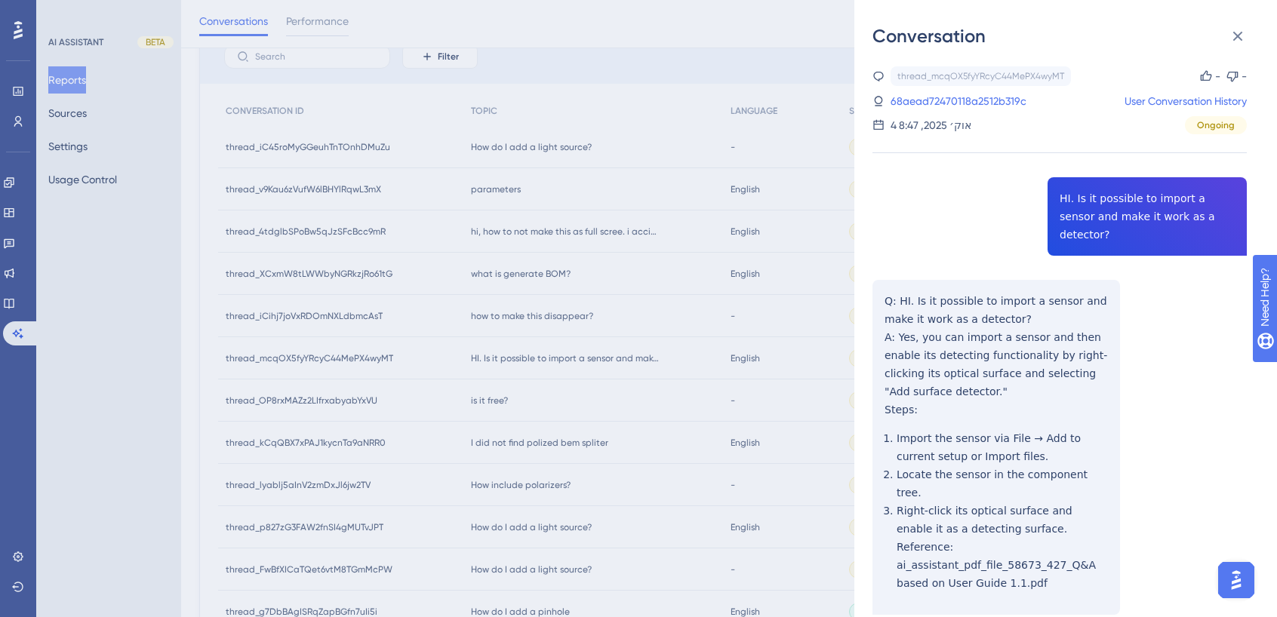
click at [1170, 75] on icon at bounding box center [1205, 75] width 11 height 11
click at [1170, 75] on icon at bounding box center [1206, 76] width 12 height 12
click at [1170, 102] on link "User Conversation History" at bounding box center [1185, 101] width 122 height 18
